Goal: Information Seeking & Learning: Learn about a topic

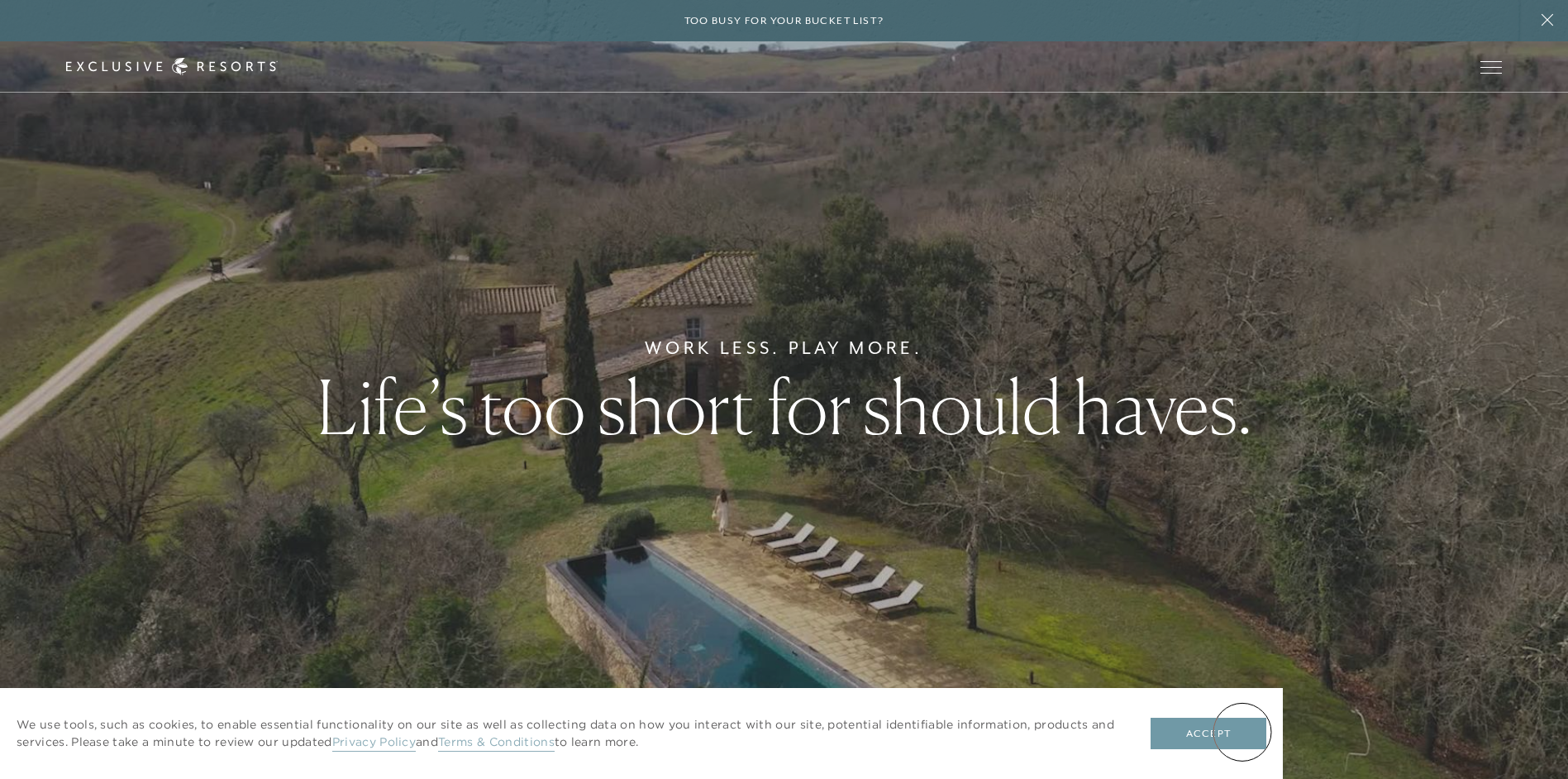
click at [1242, 732] on button "Accept" at bounding box center [1209, 733] width 116 height 31
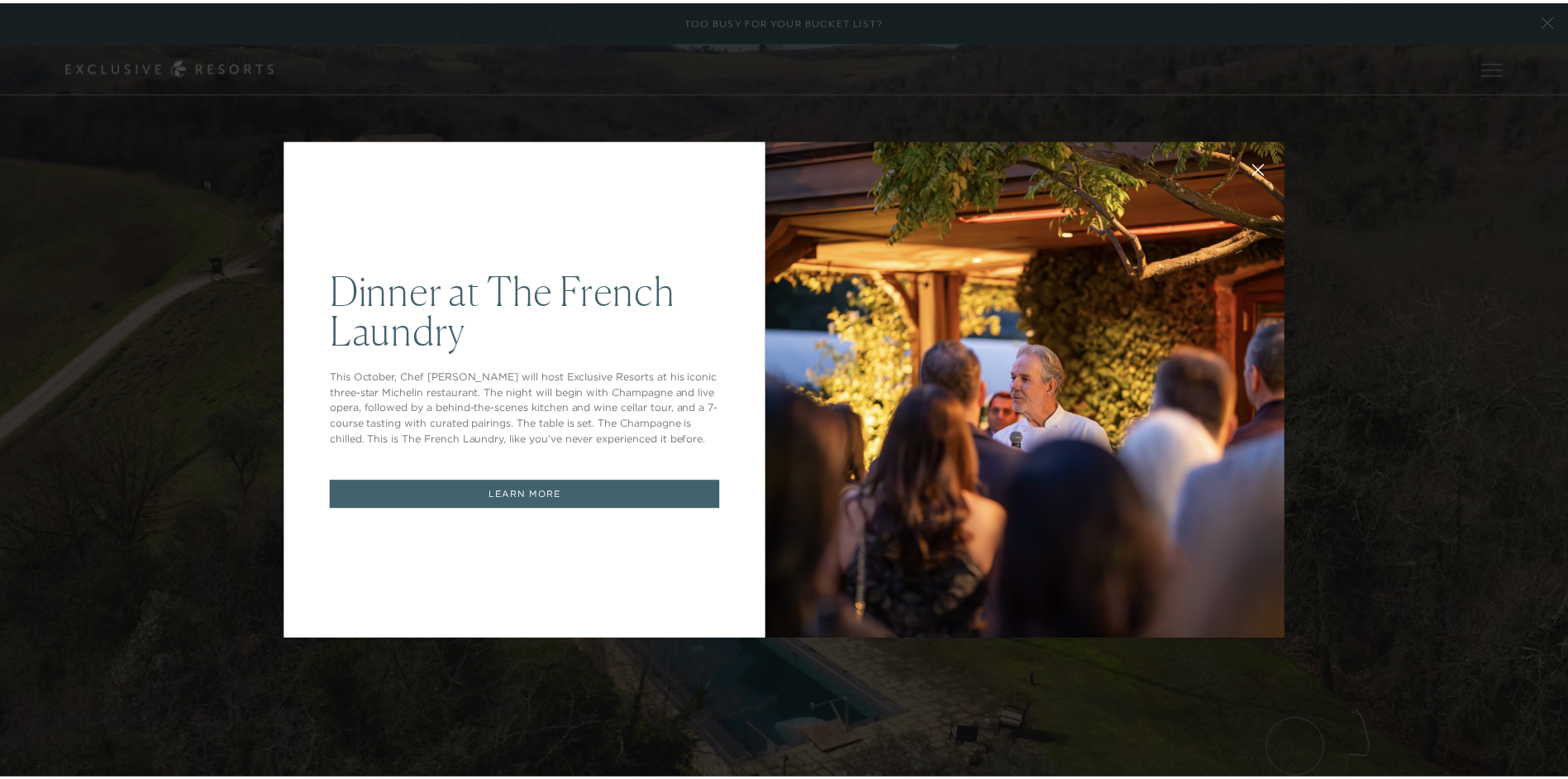
click at [1268, 165] on button at bounding box center [1268, 169] width 40 height 40
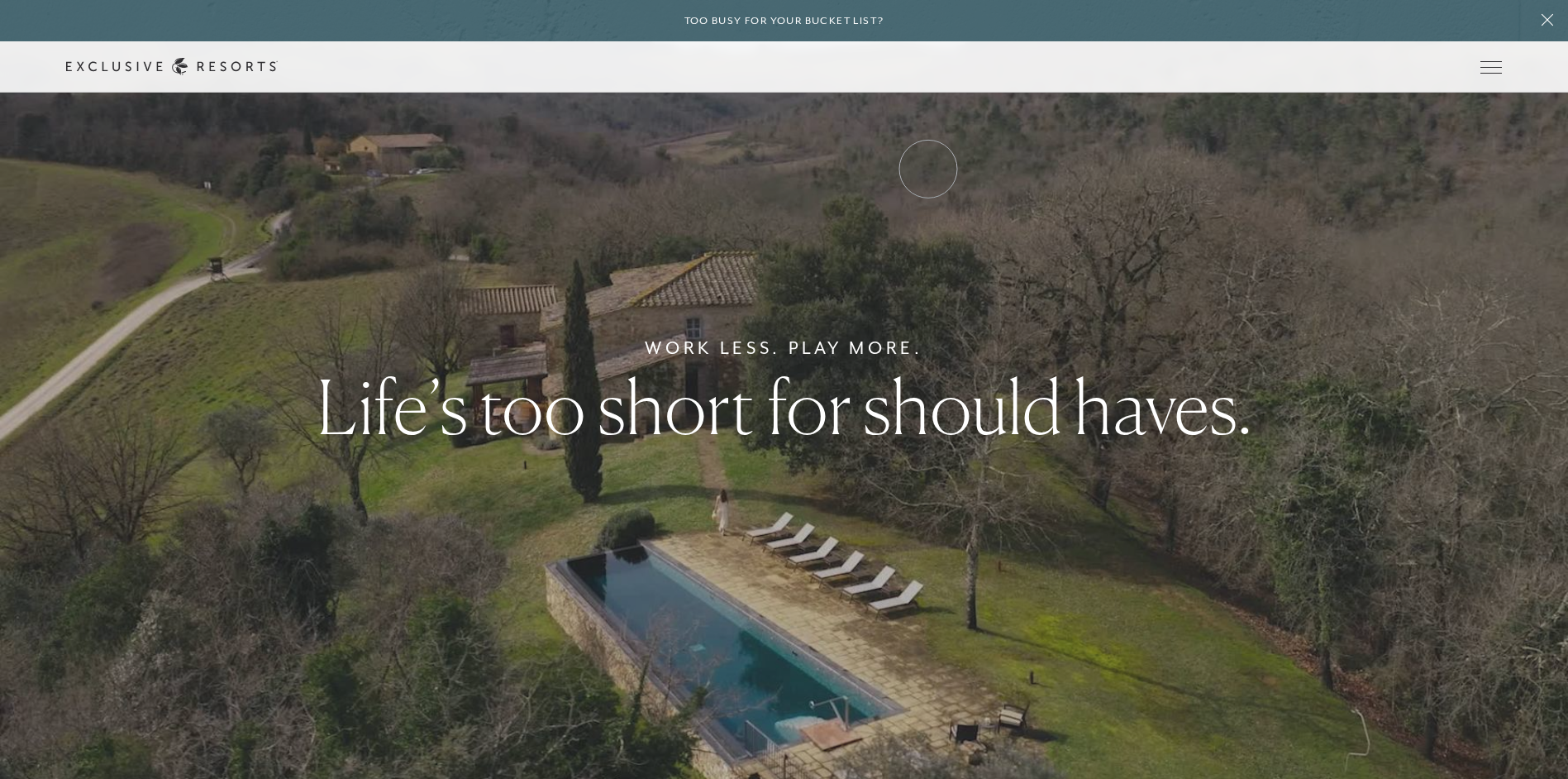
click at [0, 0] on link "VIP Benefits" at bounding box center [0, 0] width 0 height 0
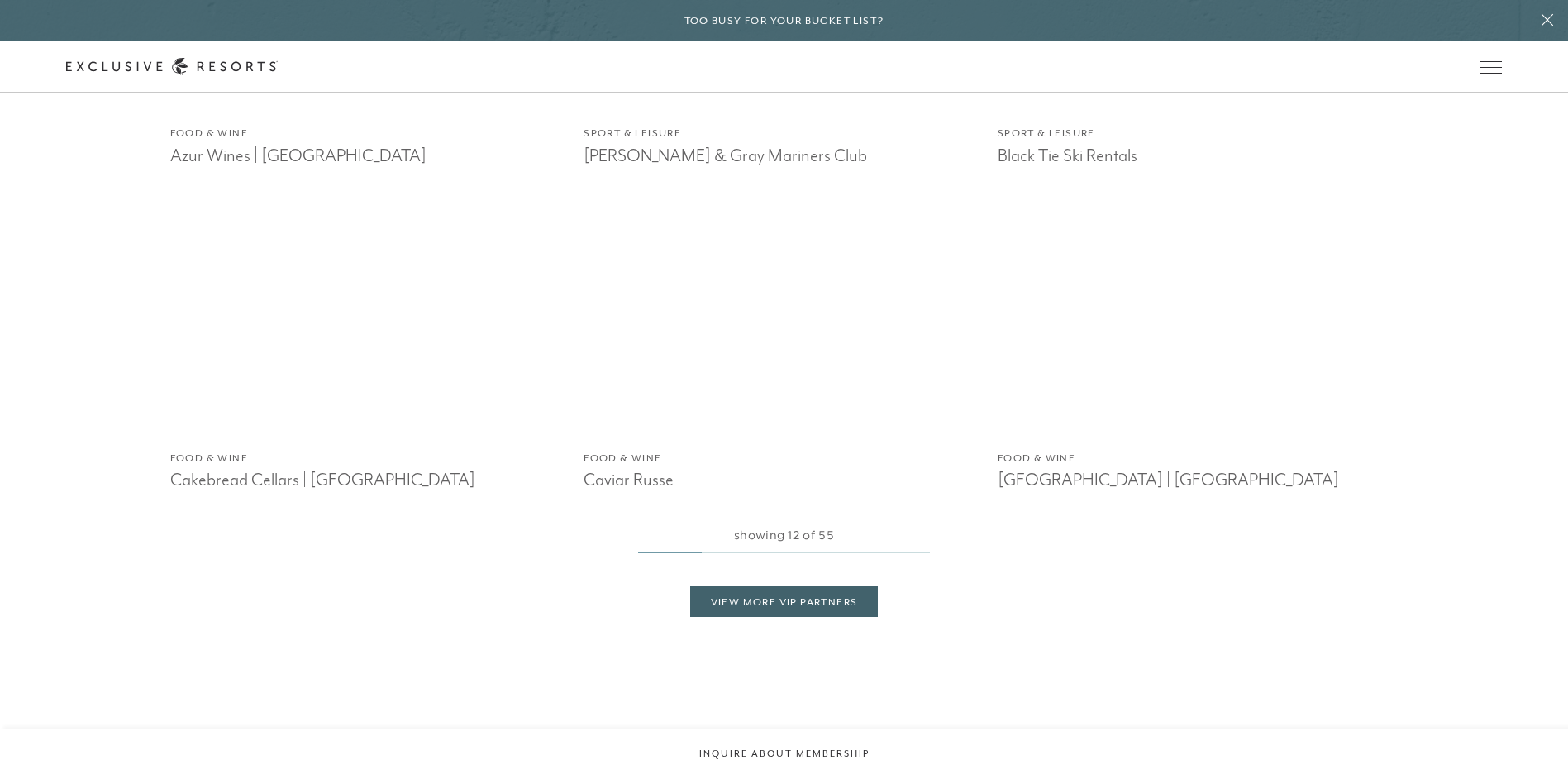
scroll to position [2673, 0]
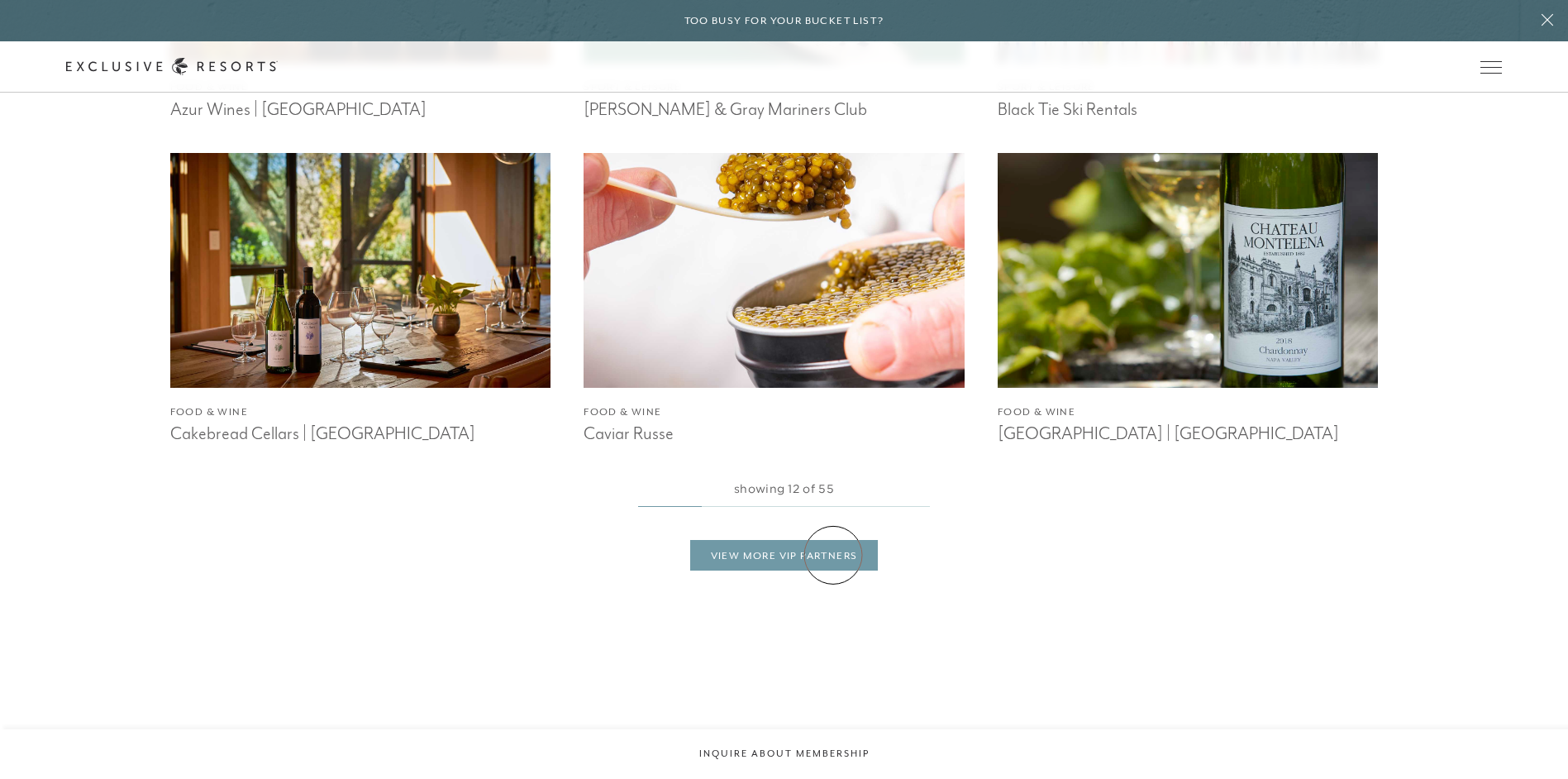
click at [832, 553] on link "View More VIP Partners" at bounding box center [784, 556] width 189 height 31
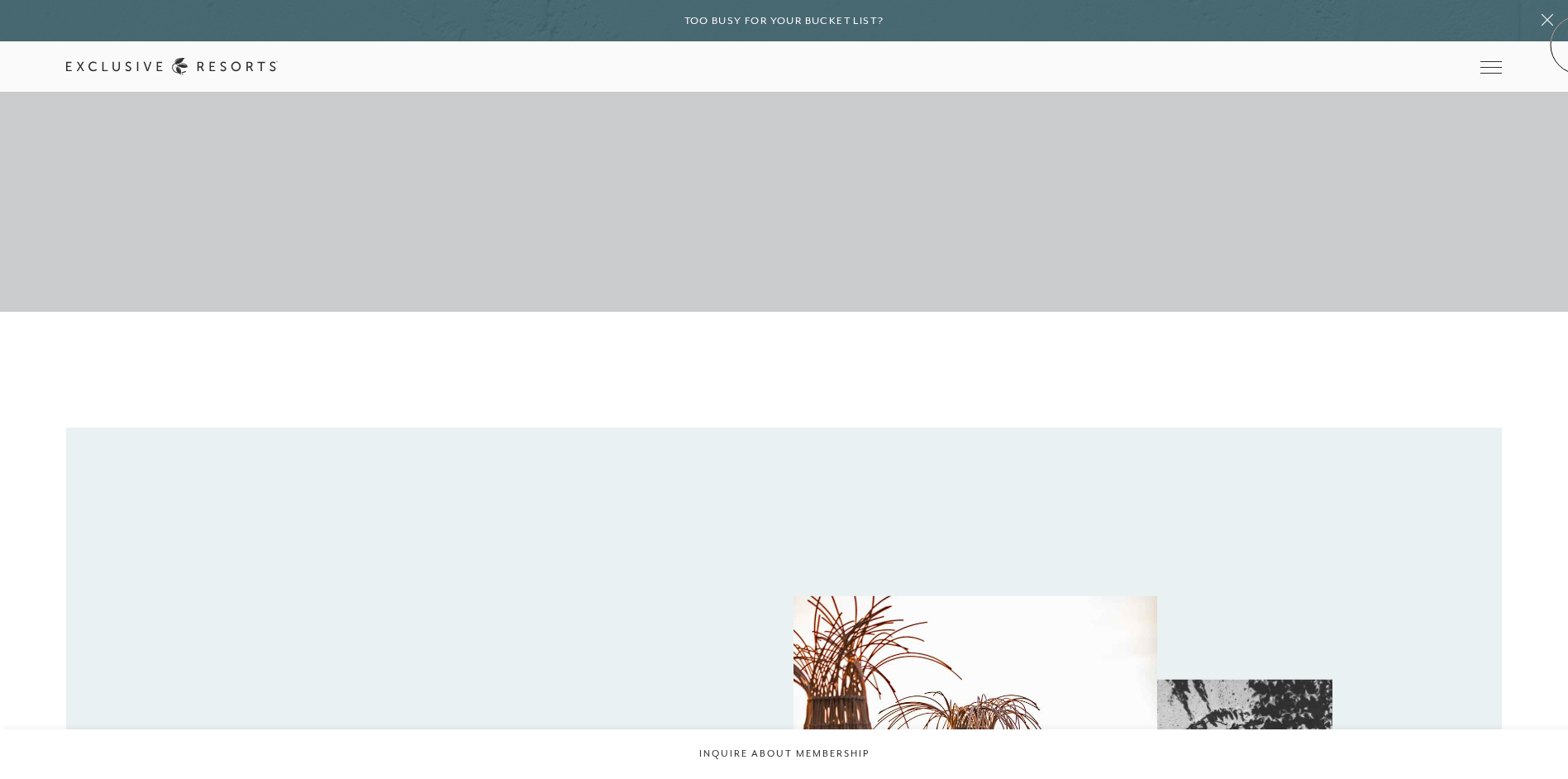
scroll to position [267, 0]
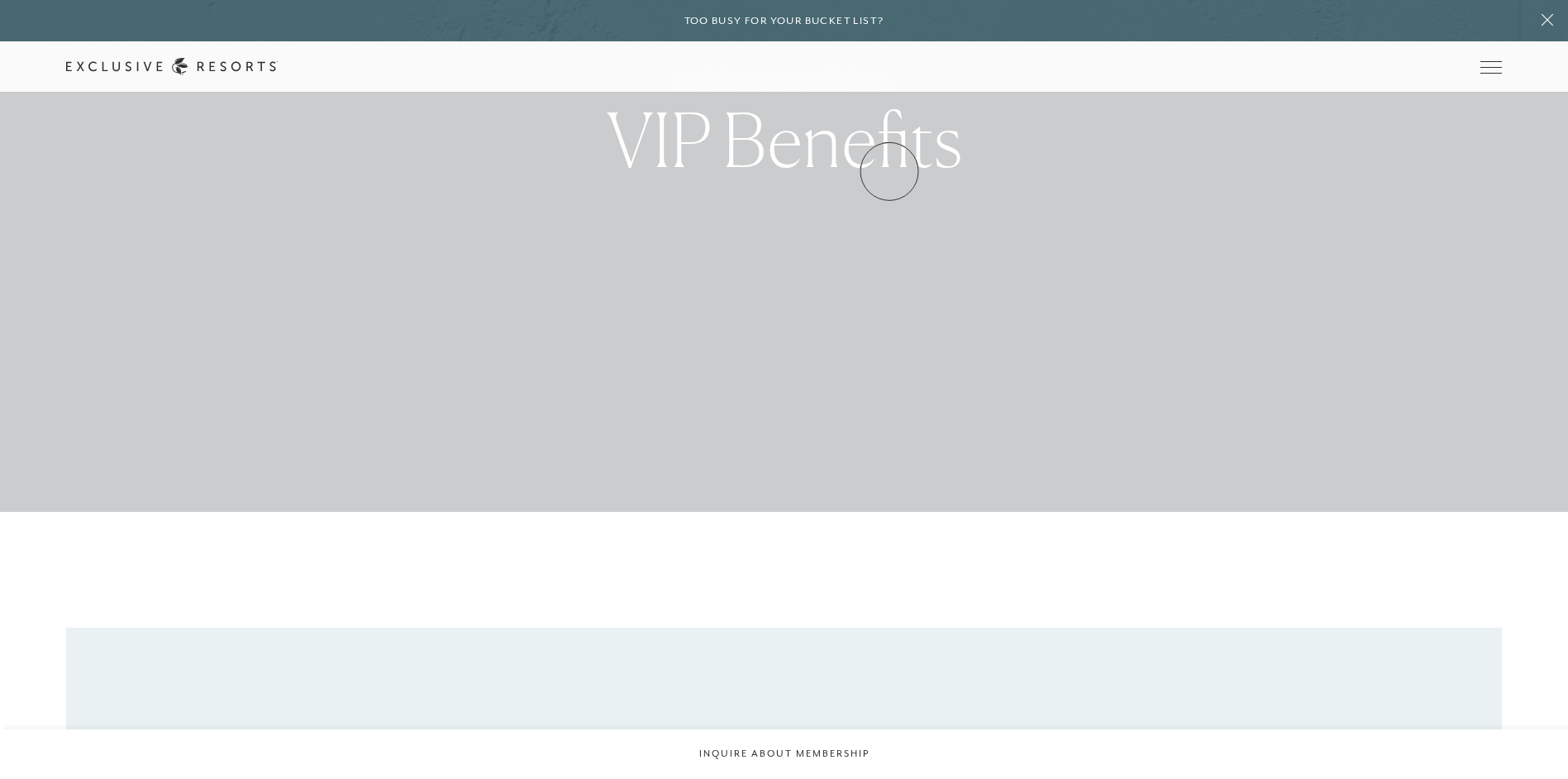
click at [0, 0] on link "Experience Collection" at bounding box center [0, 0] width 0 height 0
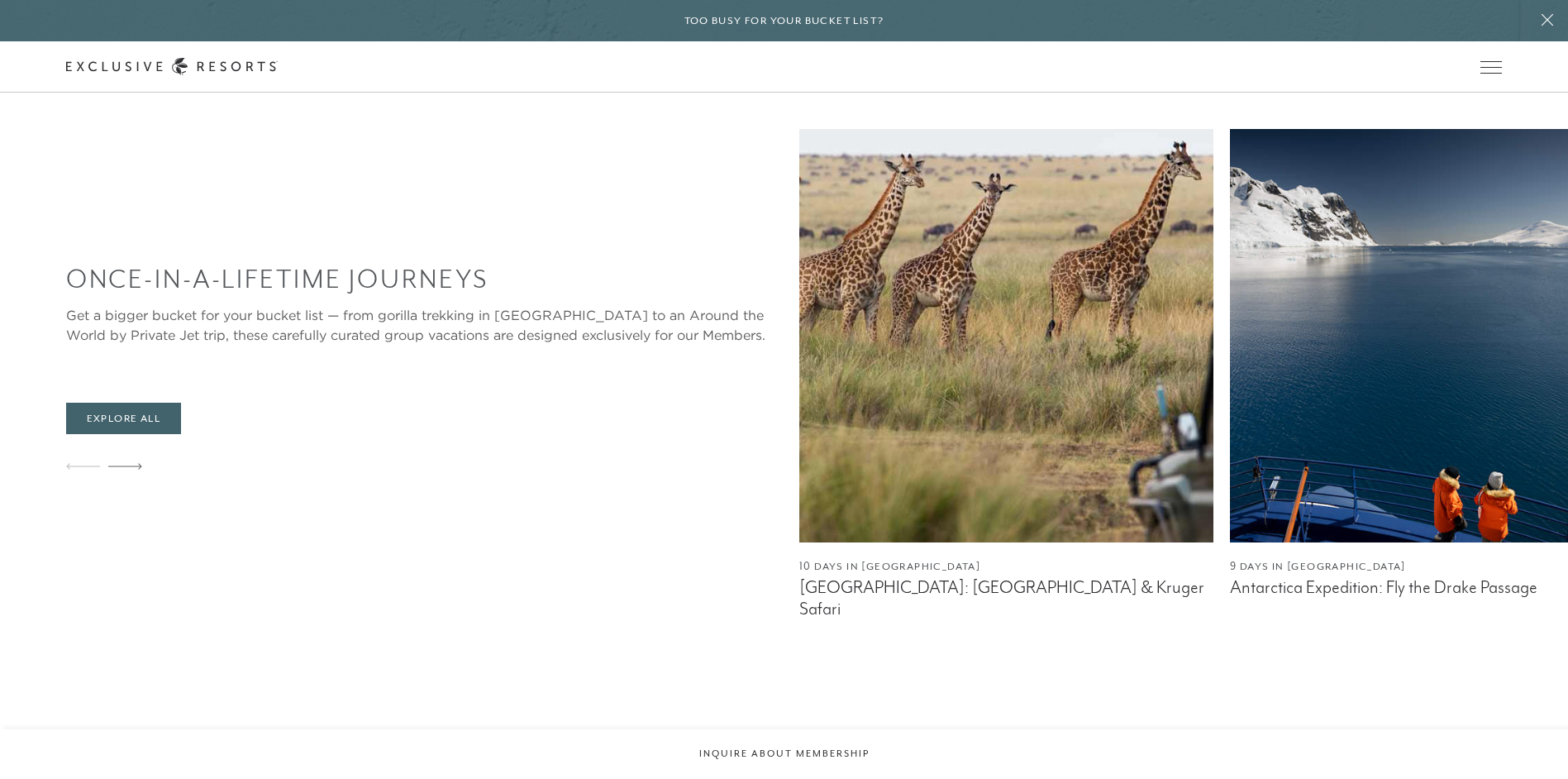
scroll to position [988, 0]
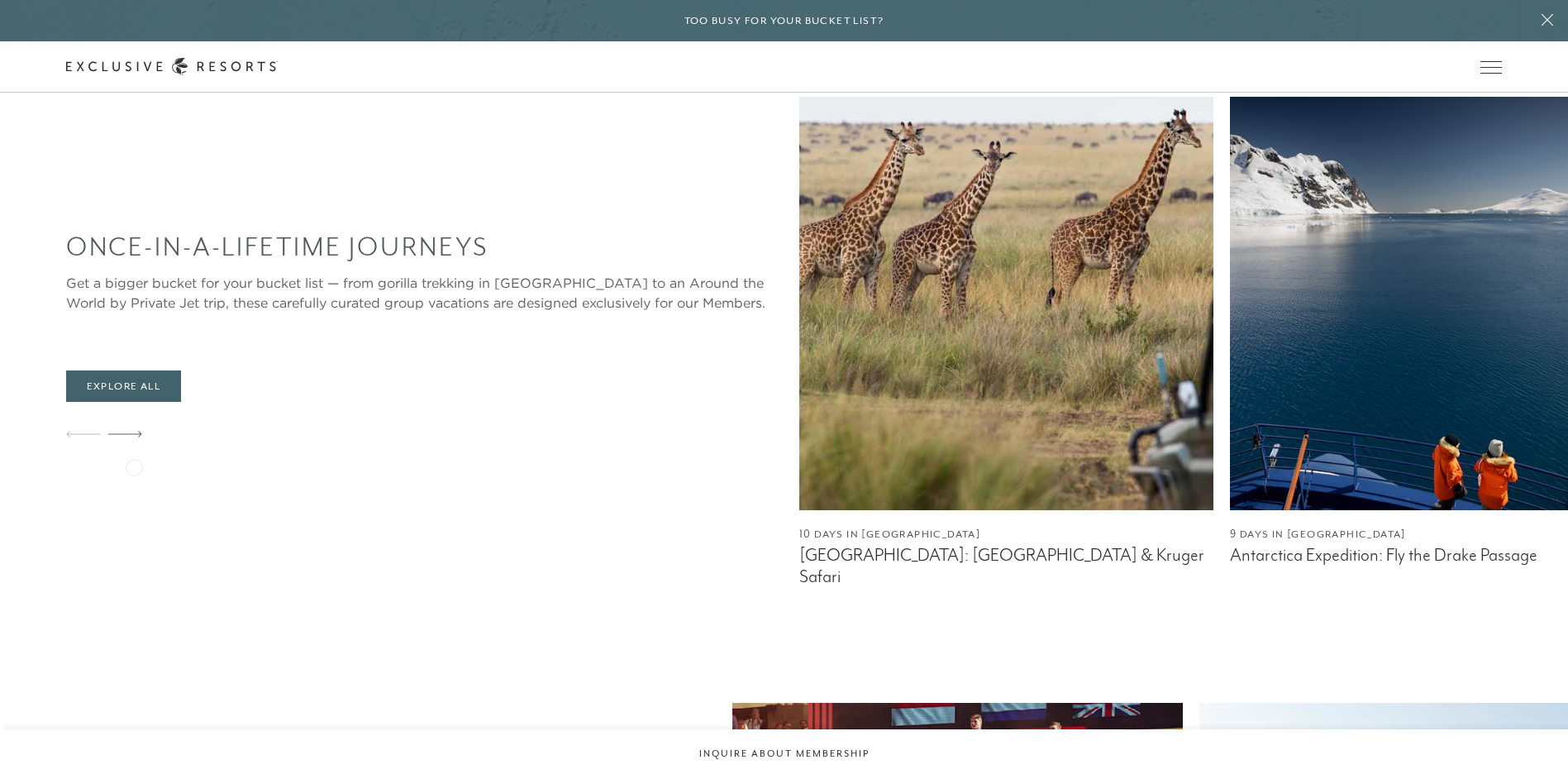
click at [134, 455] on div at bounding box center [125, 435] width 34 height 40
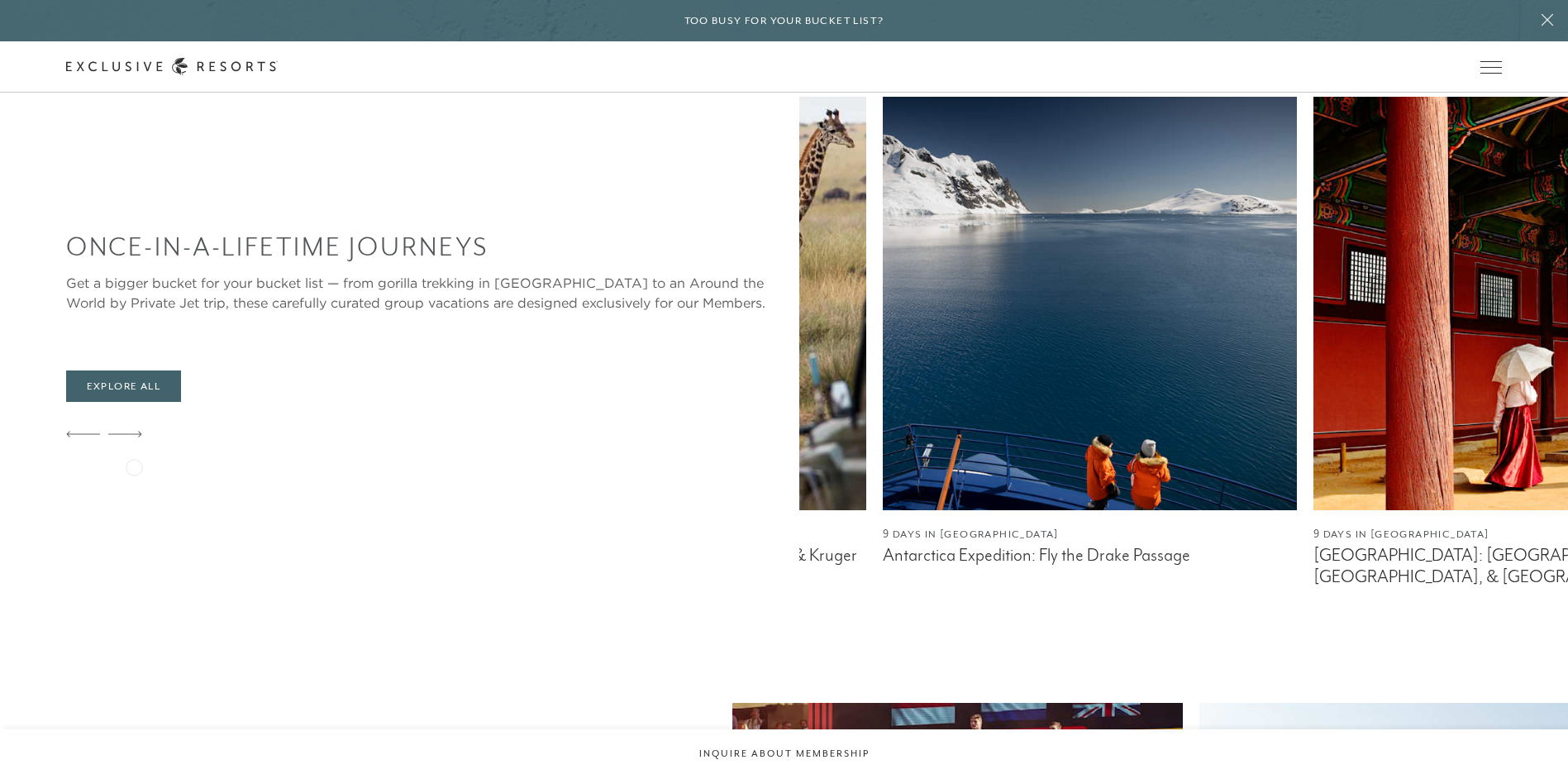
click at [134, 455] on div at bounding box center [125, 435] width 34 height 40
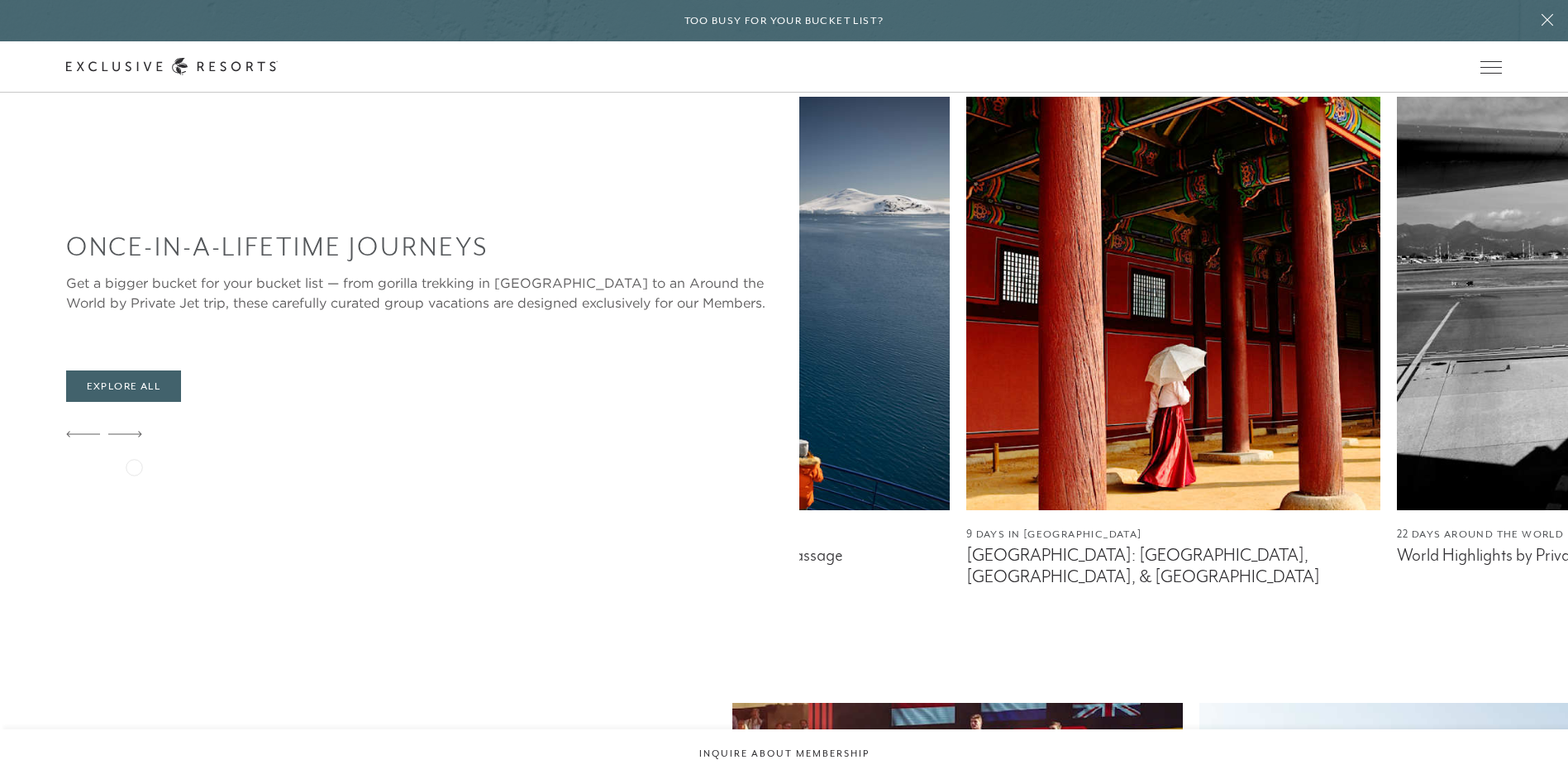
click at [134, 455] on div at bounding box center [125, 435] width 34 height 40
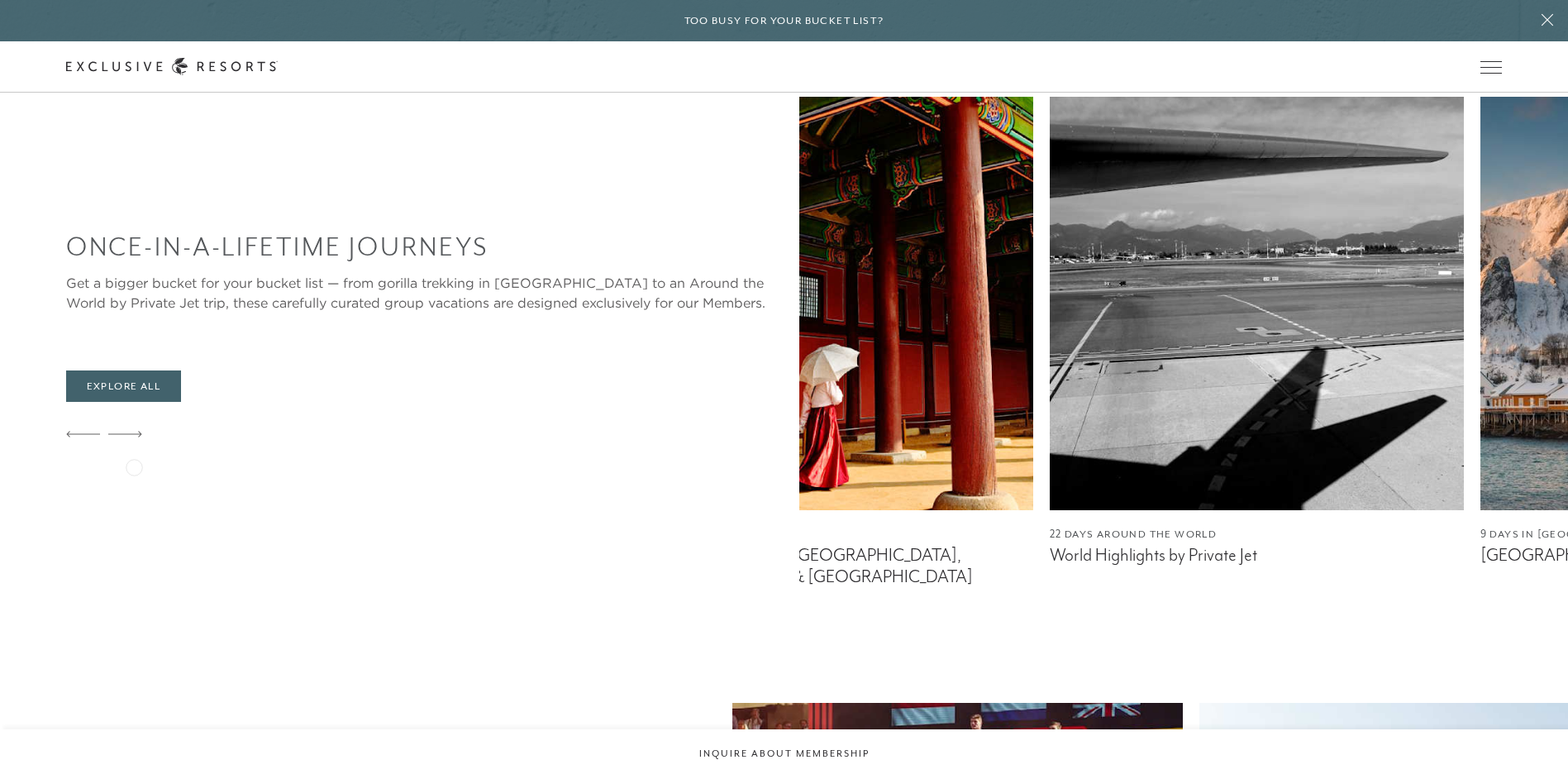
click at [134, 455] on div at bounding box center [125, 435] width 34 height 40
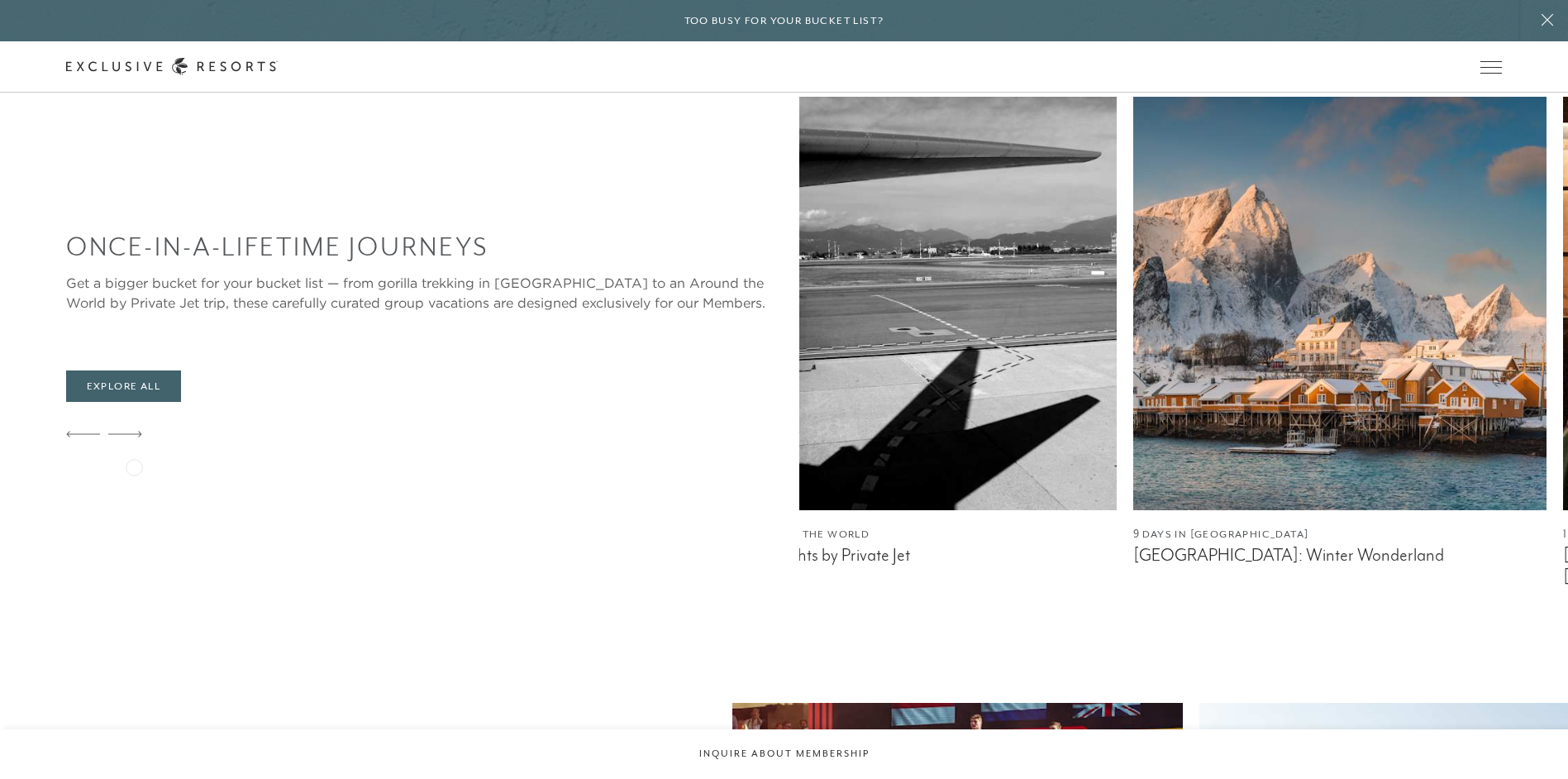
click at [134, 455] on div at bounding box center [125, 435] width 34 height 40
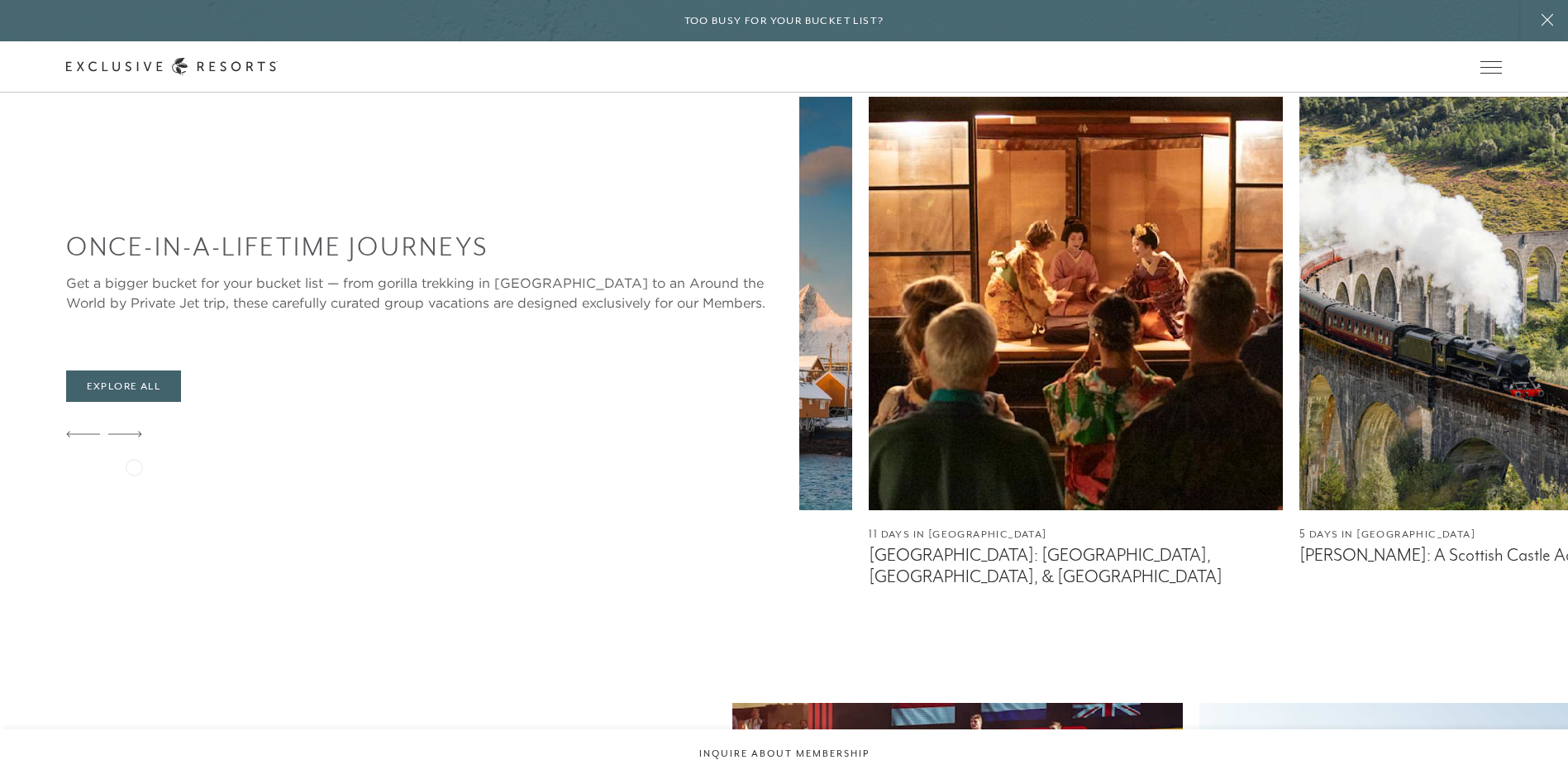
click at [134, 455] on div at bounding box center [125, 435] width 34 height 40
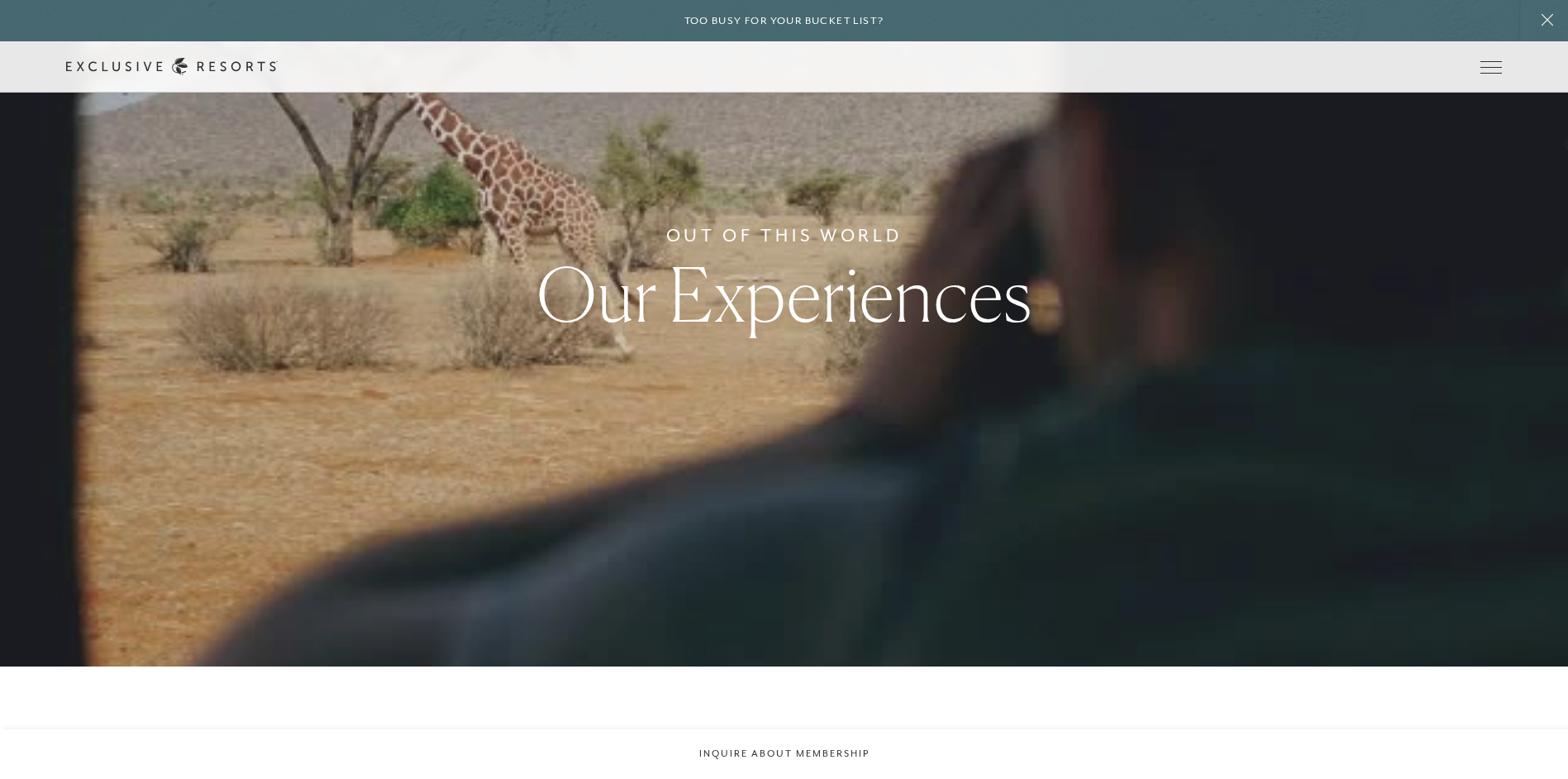
scroll to position [96, 0]
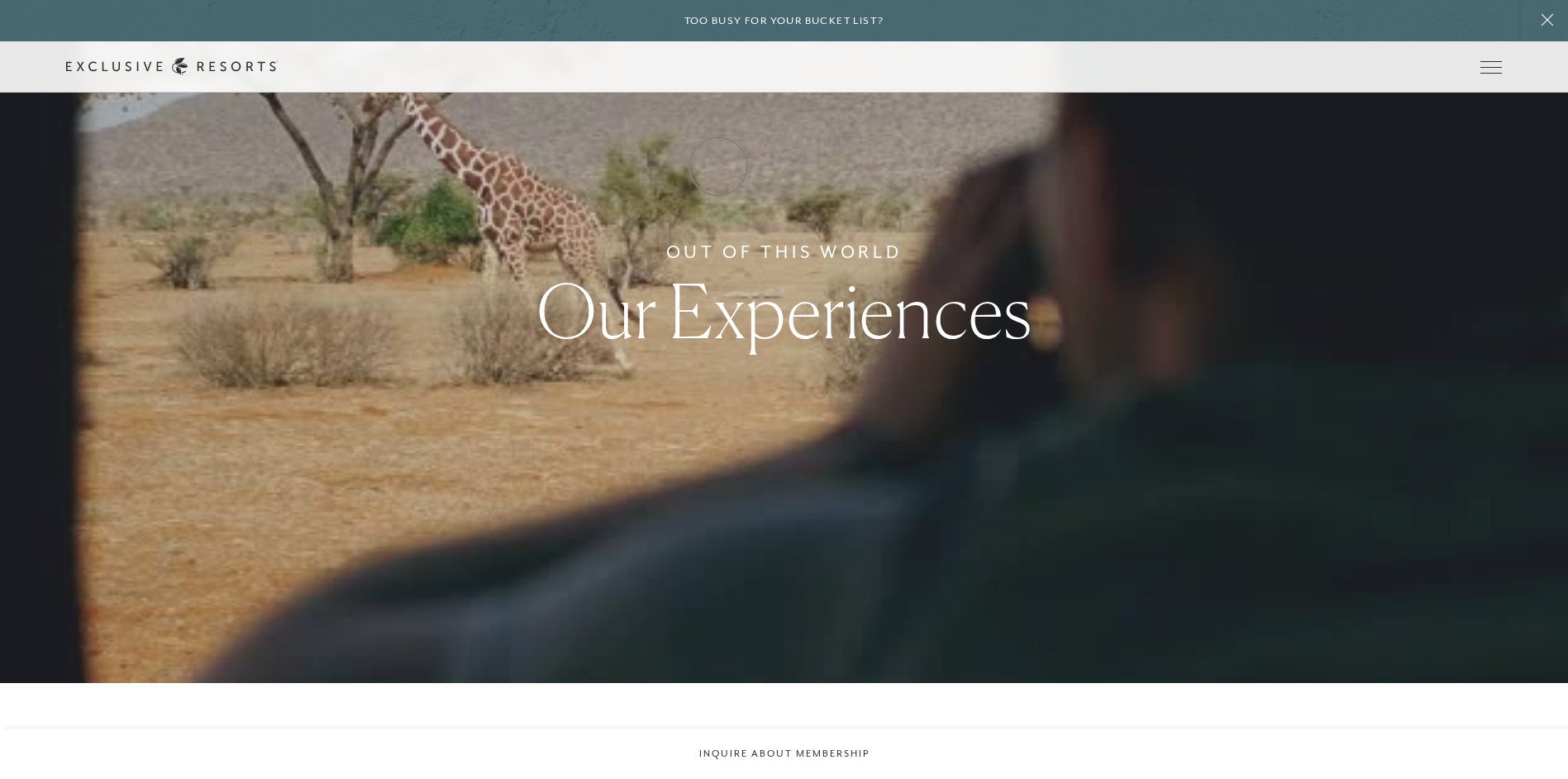
click at [0, 0] on link "How it works" at bounding box center [0, 0] width 0 height 0
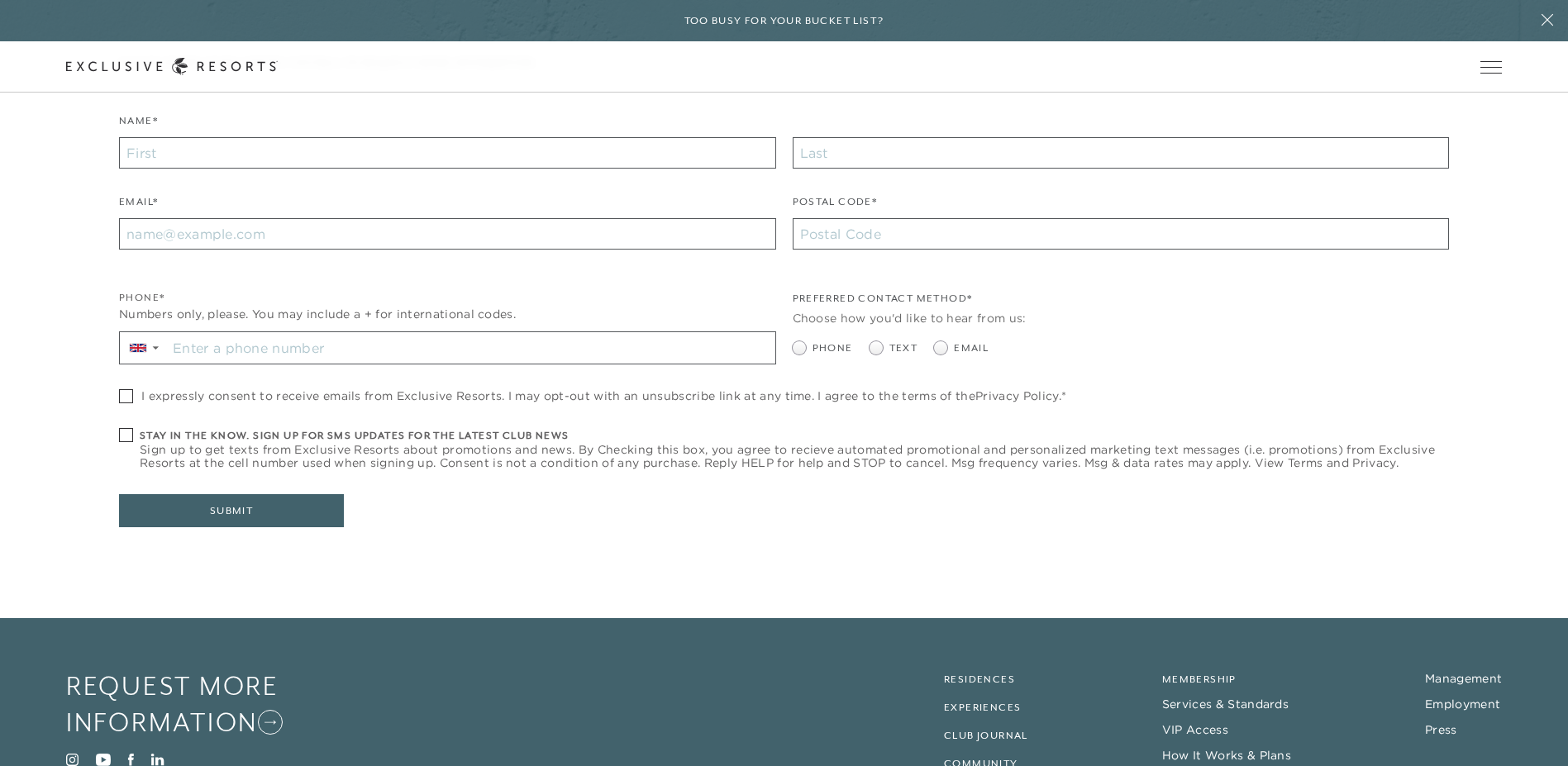
scroll to position [7761, 0]
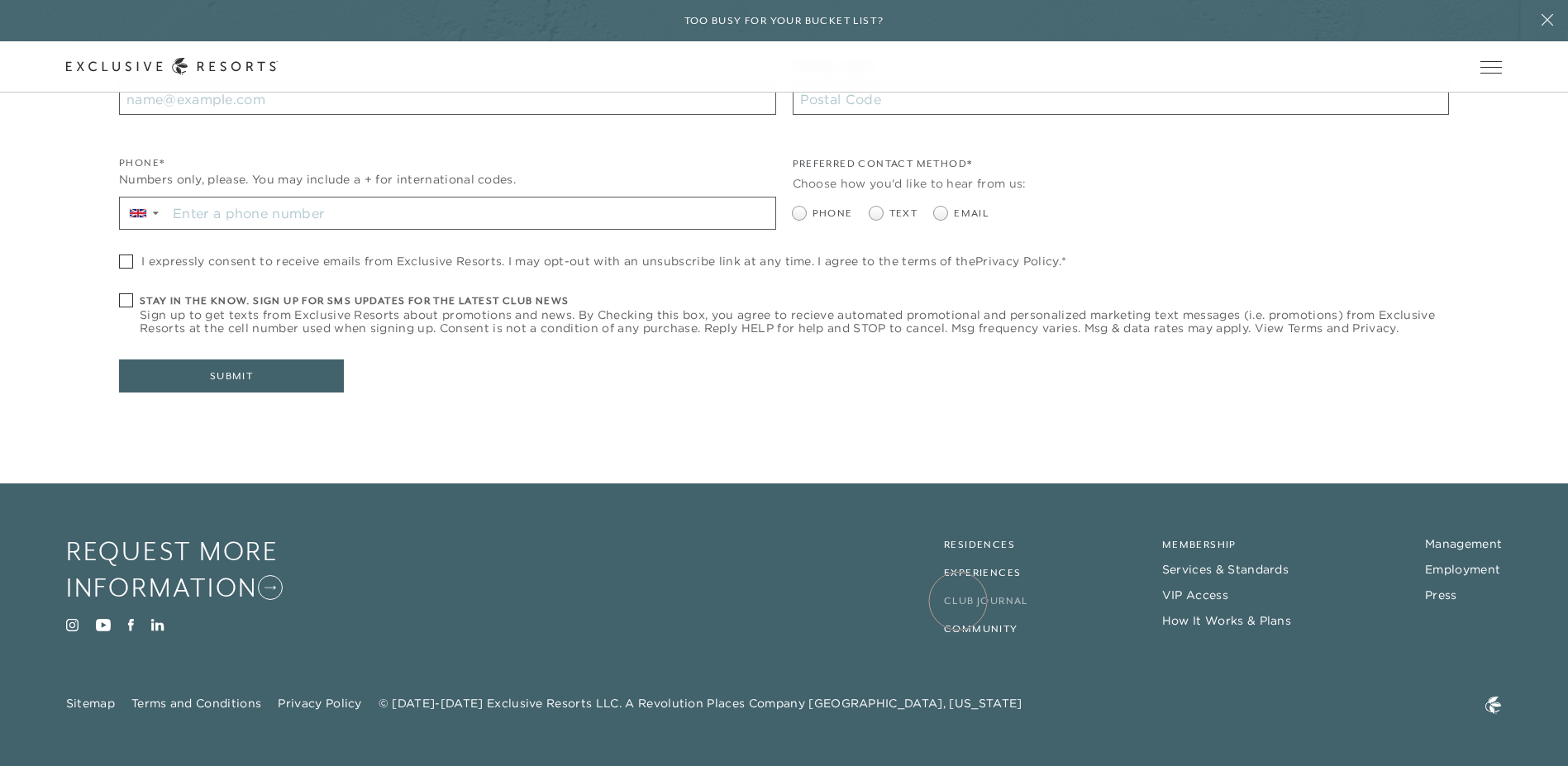
click at [958, 601] on link "Club Journal" at bounding box center [987, 601] width 84 height 12
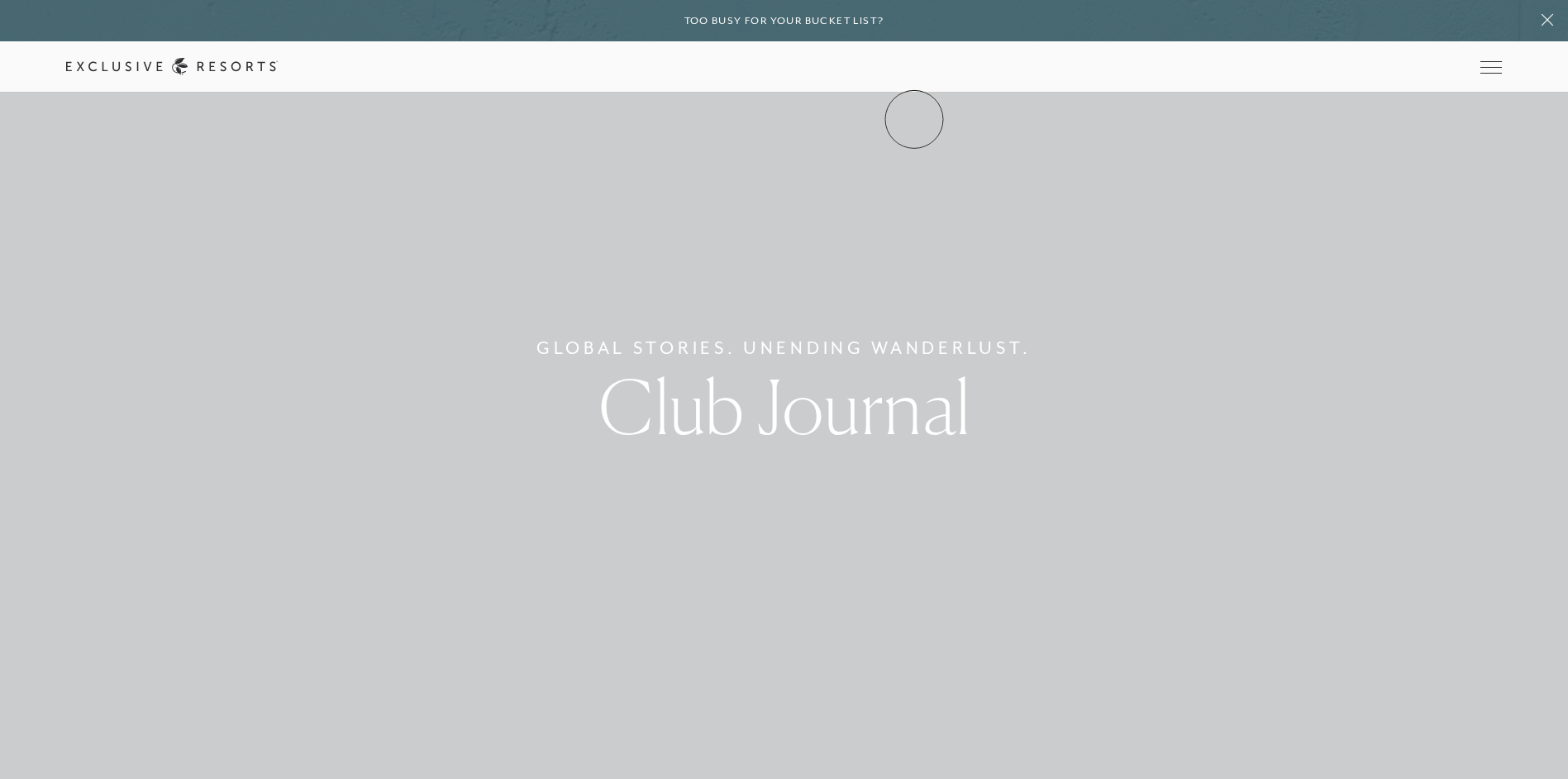
click at [0, 0] on link "Community" at bounding box center [0, 0] width 0 height 0
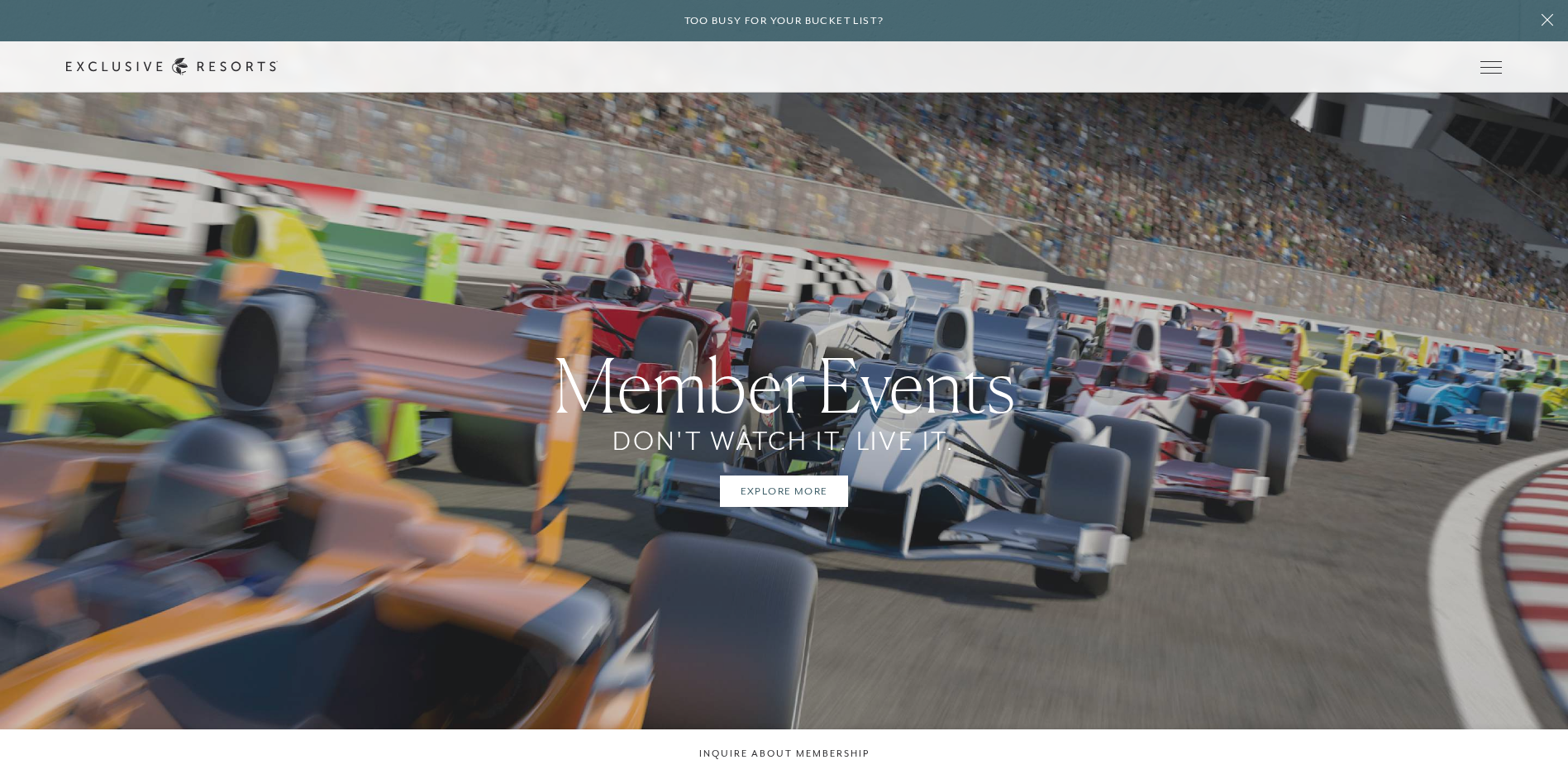
scroll to position [3124, 0]
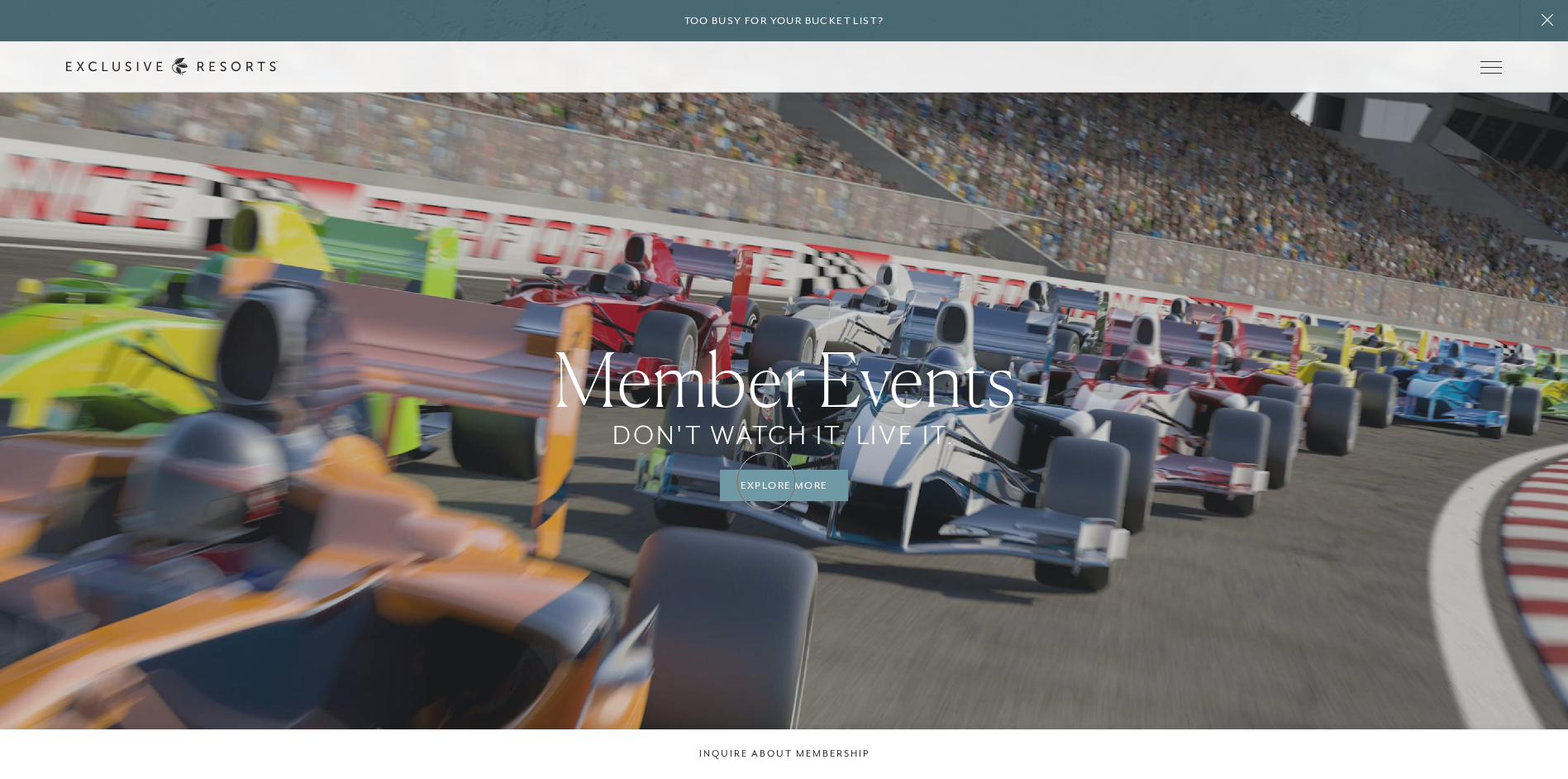
click at [774, 484] on link "Explore More" at bounding box center [784, 486] width 129 height 31
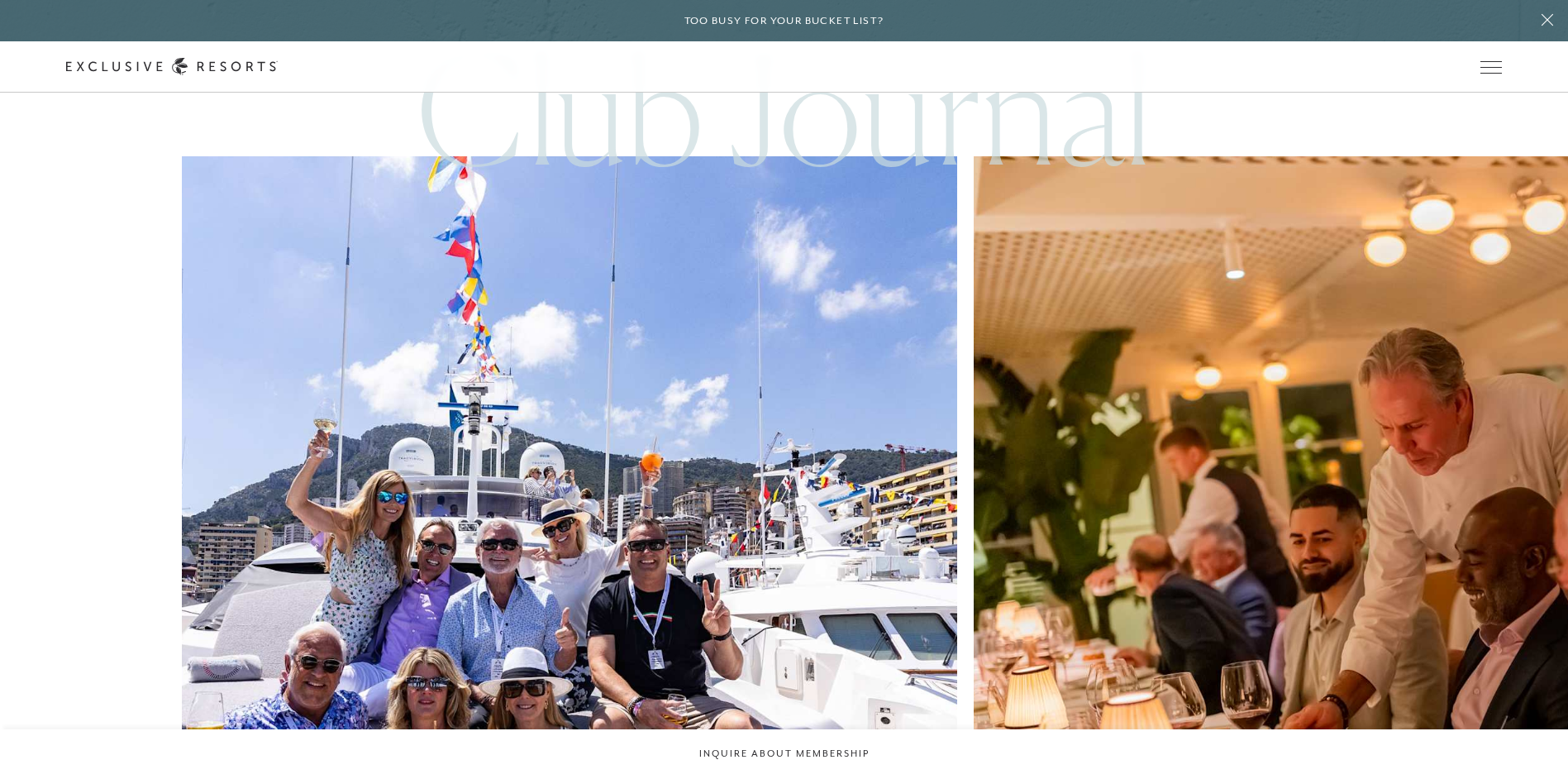
scroll to position [8494, 0]
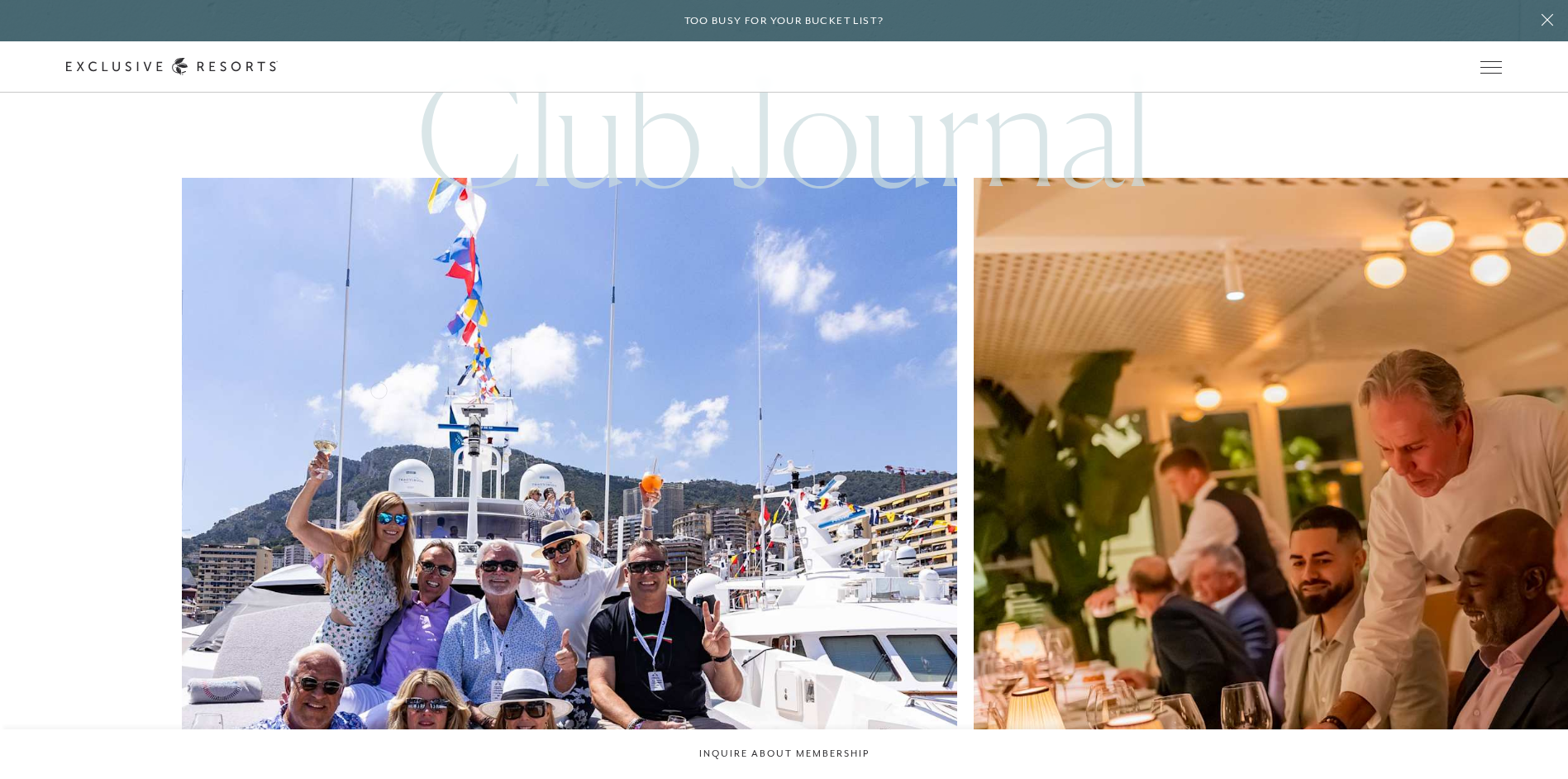
click at [379, 389] on img at bounding box center [570, 566] width 853 height 854
